Goal: Information Seeking & Learning: Learn about a topic

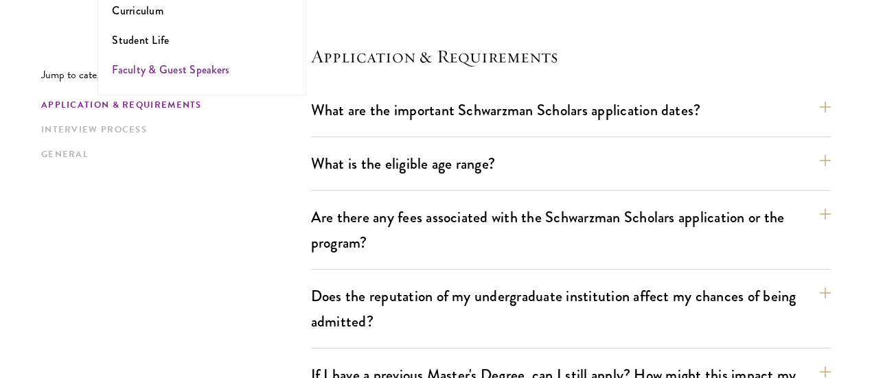
scroll to position [382, 0]
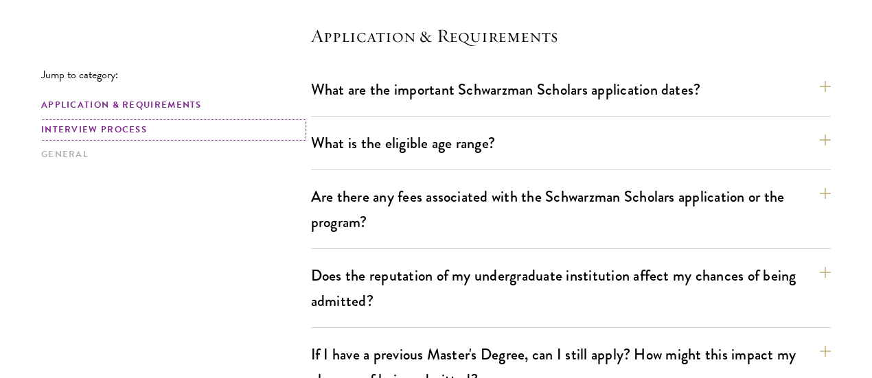
click at [170, 134] on link "Interview Process" at bounding box center [172, 130] width 262 height 14
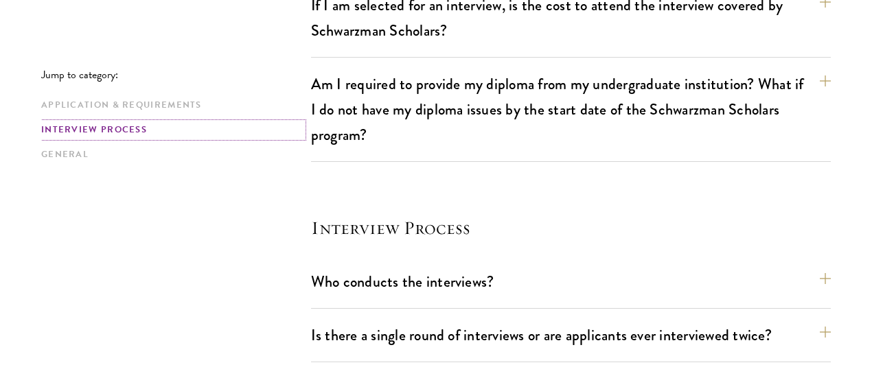
scroll to position [1577, 0]
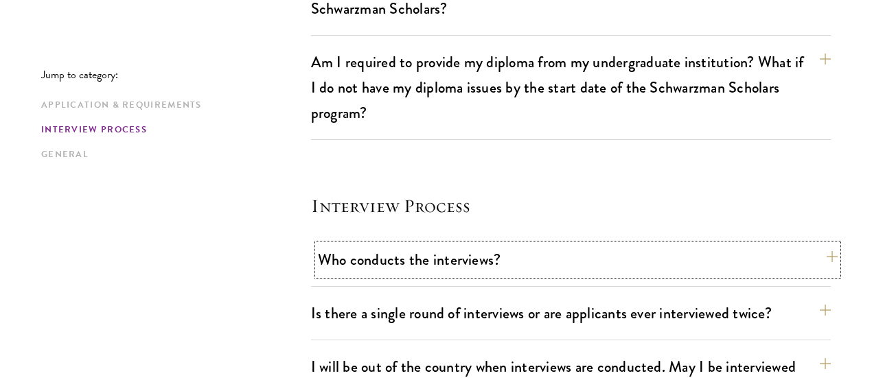
click at [393, 245] on button "Who conducts the interviews?" at bounding box center [578, 260] width 520 height 31
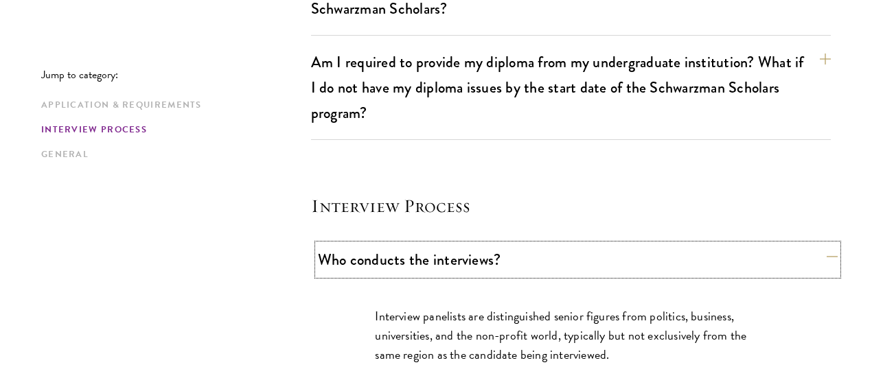
click at [393, 245] on button "Who conducts the interviews?" at bounding box center [578, 260] width 520 height 31
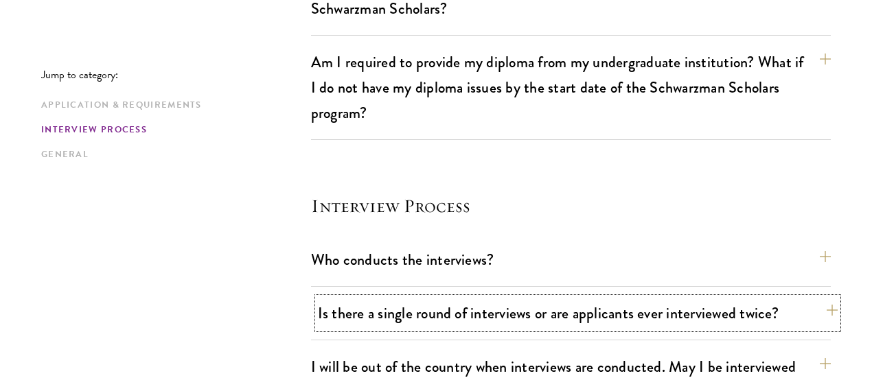
click at [411, 298] on button "Is there a single round of interviews or are applicants ever interviewed twice?" at bounding box center [578, 313] width 520 height 31
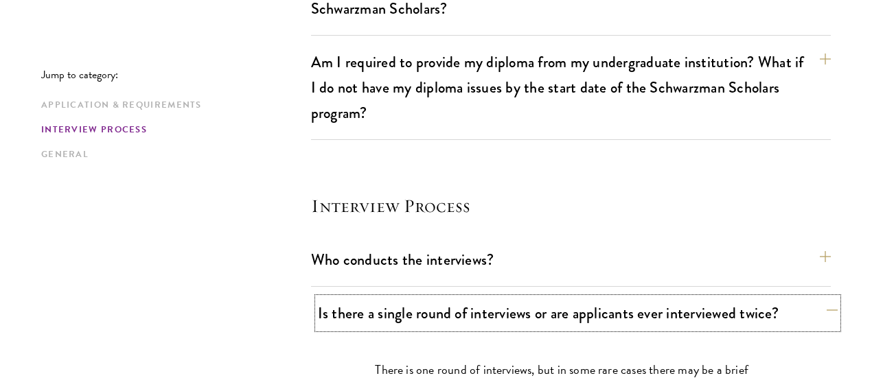
click at [411, 298] on button "Is there a single round of interviews or are applicants ever interviewed twice?" at bounding box center [578, 313] width 520 height 31
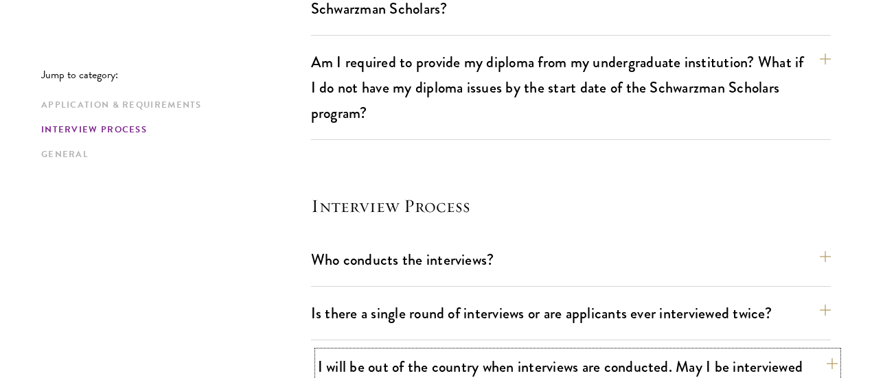
click at [444, 352] on button "I will be out of the country when interviews are conducted. May I be interviewe…" at bounding box center [578, 380] width 520 height 56
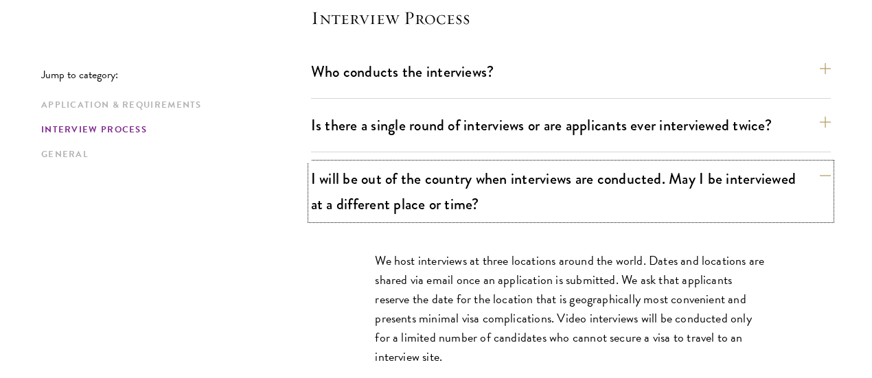
scroll to position [1767, 0]
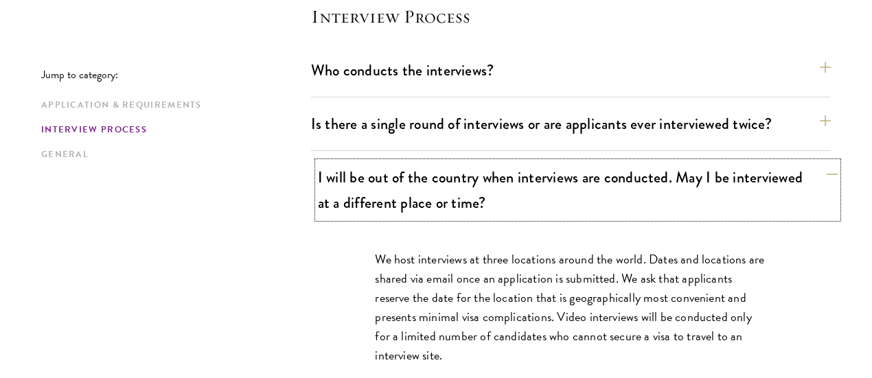
click at [411, 162] on button "I will be out of the country when interviews are conducted. May I be interviewe…" at bounding box center [578, 190] width 520 height 56
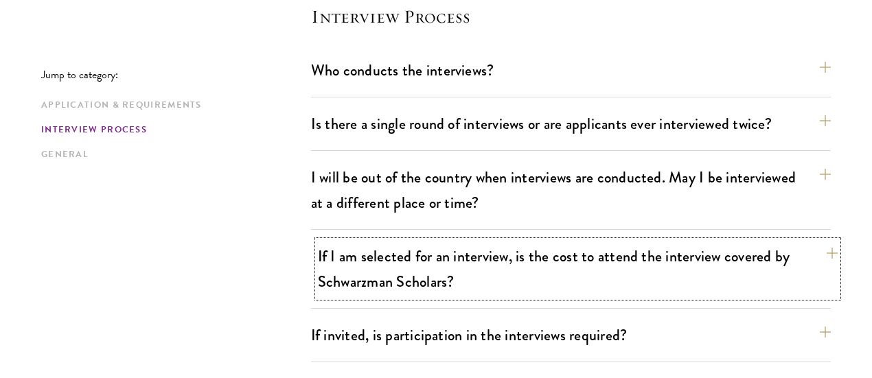
click at [435, 241] on button "If I am selected for an interview, is the cost to attend the interview covered …" at bounding box center [578, 269] width 520 height 56
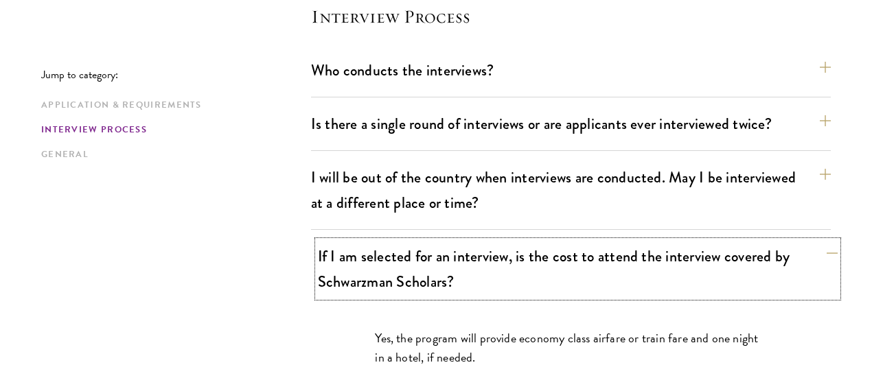
click at [435, 241] on button "If I am selected for an interview, is the cost to attend the interview covered …" at bounding box center [578, 269] width 520 height 56
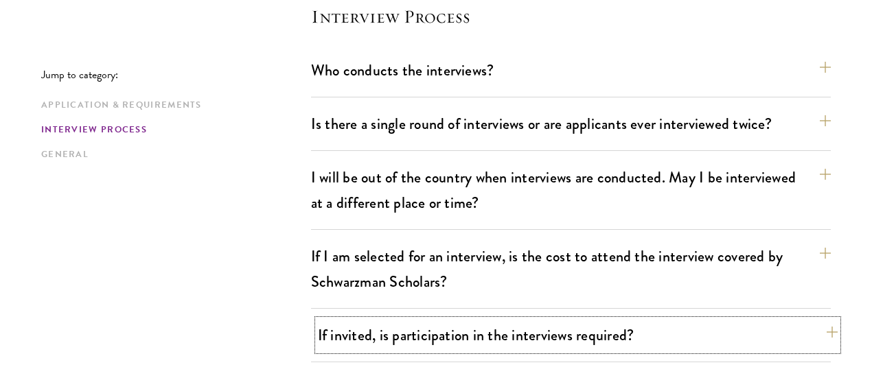
click at [430, 320] on button "If invited, is participation in the interviews required?" at bounding box center [578, 335] width 520 height 31
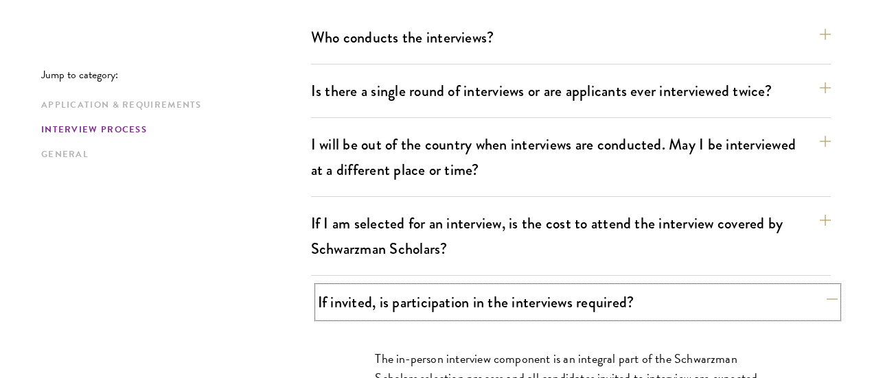
scroll to position [1801, 0]
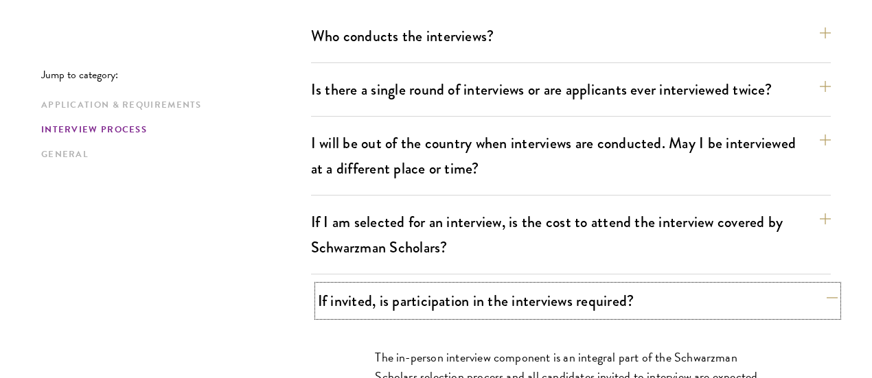
click at [421, 286] on button "If invited, is participation in the interviews required?" at bounding box center [578, 301] width 520 height 31
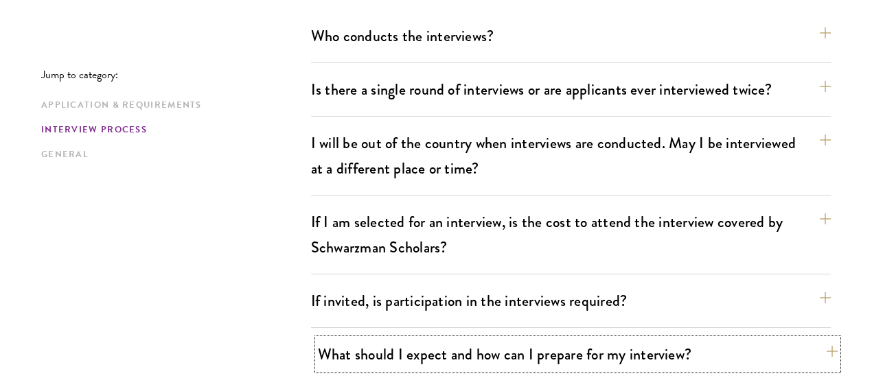
click at [438, 339] on button "What should I expect and how can I prepare for my interview?" at bounding box center [578, 354] width 520 height 31
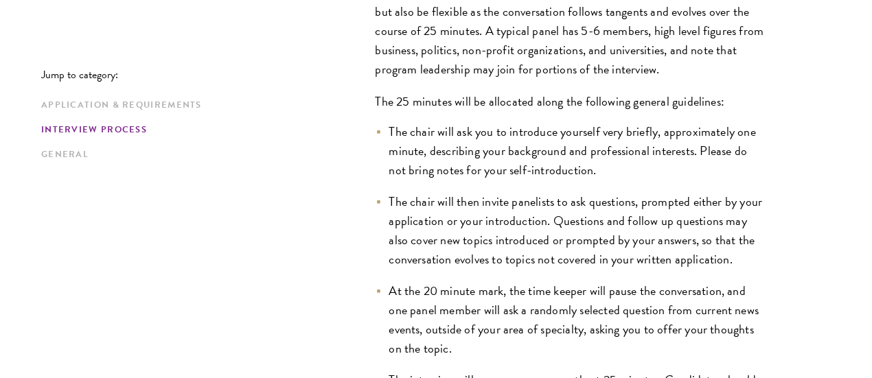
scroll to position [2262, 0]
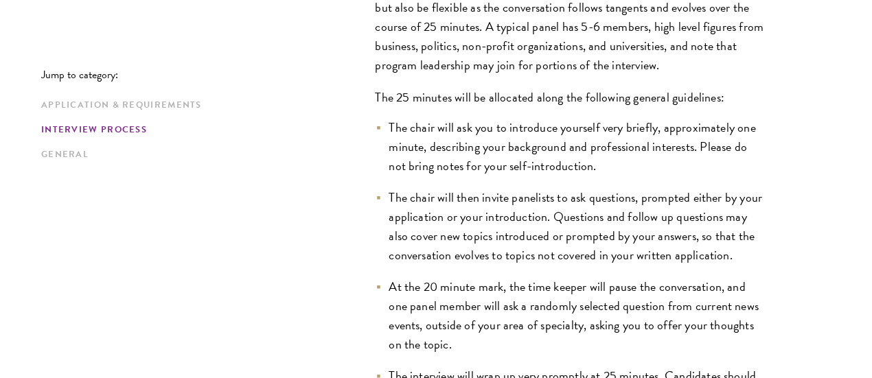
click at [438, 277] on li "At the 20 minute mark, the time keeper will pause the conversation, and one pan…" at bounding box center [570, 315] width 391 height 77
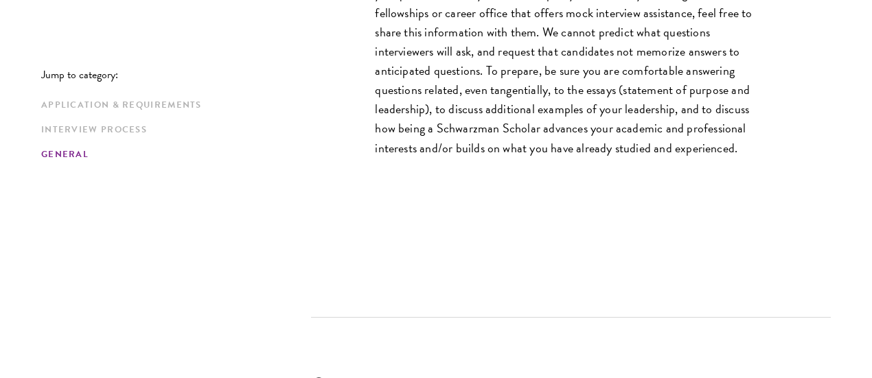
scroll to position [2754, 0]
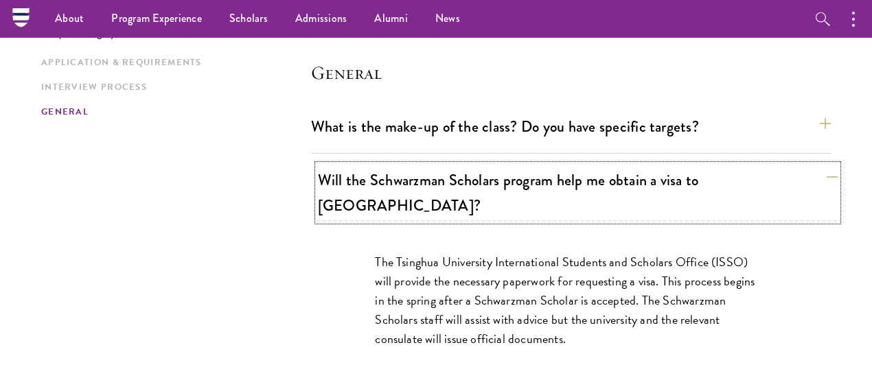
scroll to position [2147, 0]
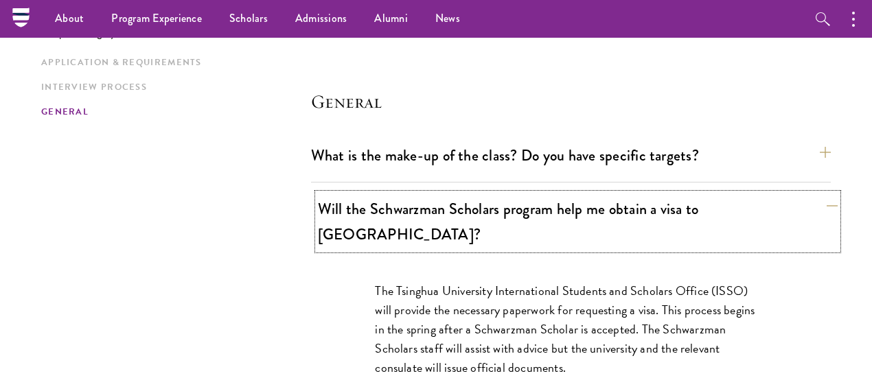
click at [372, 194] on button "Will the Schwarzman Scholars program help me obtain a visa to [GEOGRAPHIC_DATA]?" at bounding box center [578, 222] width 520 height 56
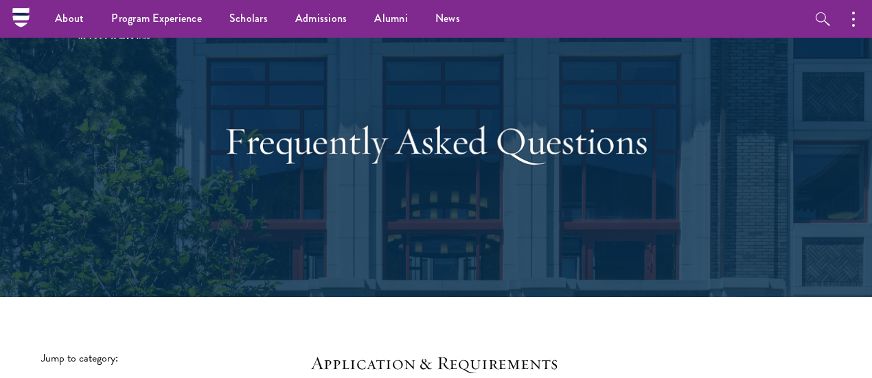
scroll to position [0, 0]
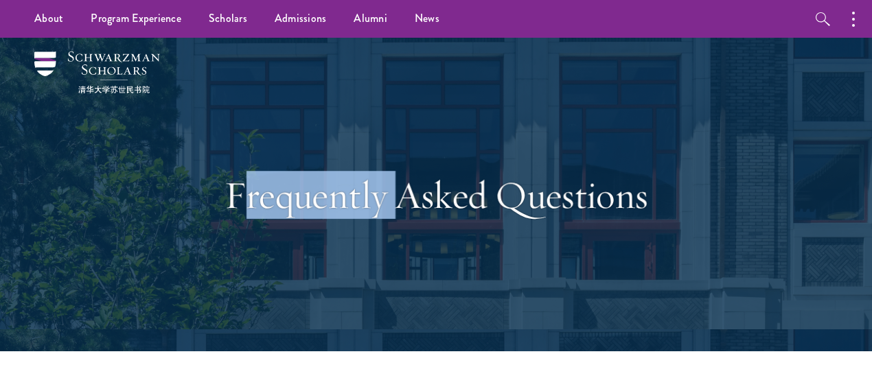
drag, startPoint x: 405, startPoint y: 144, endPoint x: 219, endPoint y: 73, distance: 198.9
click at [219, 73] on div "Frequently Asked Questions" at bounding box center [436, 195] width 790 height 314
